Goal: Find contact information

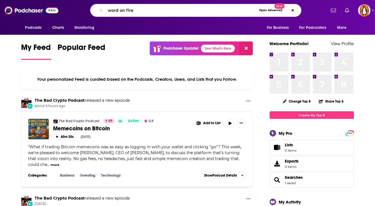
type input "word on fire"
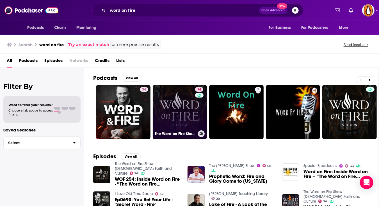
click at [178, 102] on link "74 The Word on Fire Show - [DEMOGRAPHIC_DATA] Faith and Culture" at bounding box center [180, 112] width 54 height 54
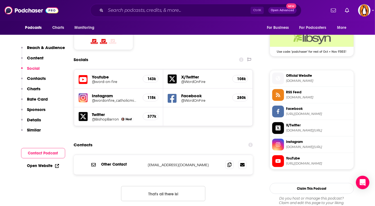
scroll to position [480, 0]
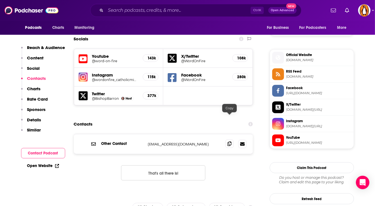
click at [230, 142] on icon at bounding box center [230, 144] width 4 height 4
